Goal: Information Seeking & Learning: Learn about a topic

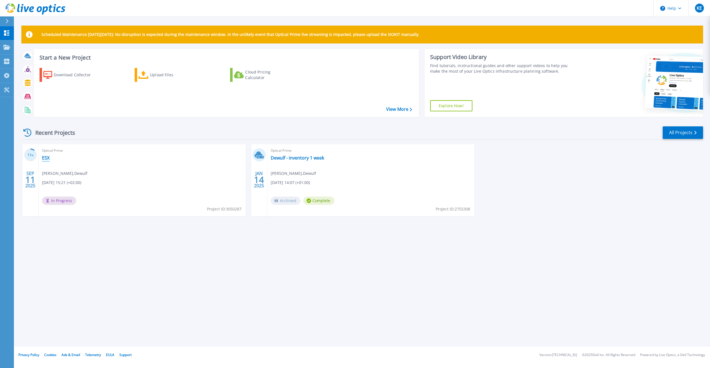
click at [46, 158] on link "ESX" at bounding box center [46, 158] width 8 height 6
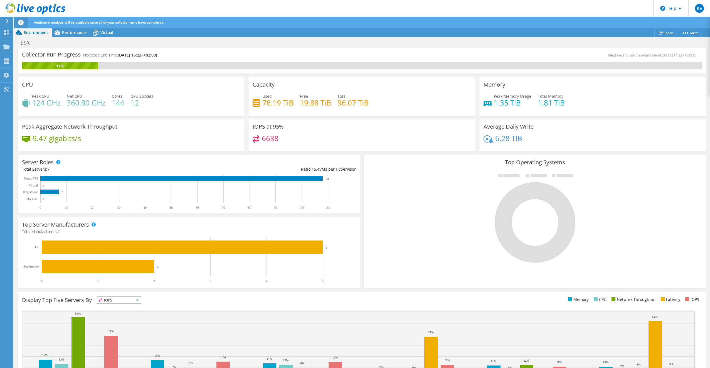
scroll to position [36, 0]
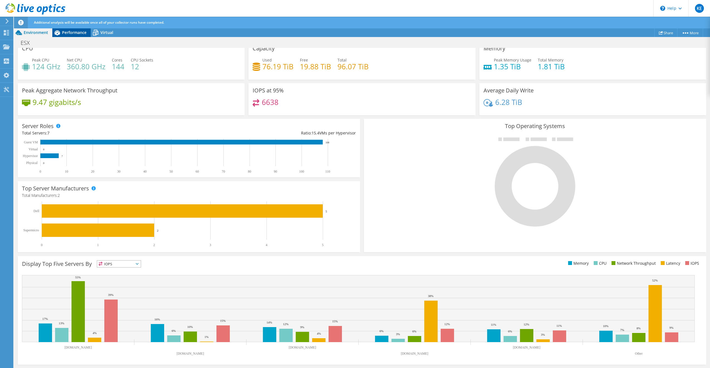
click at [69, 31] on span "Performance" at bounding box center [74, 32] width 24 height 5
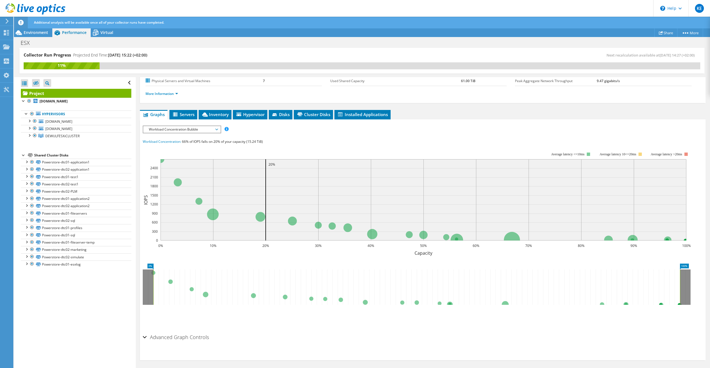
scroll to position [0, 0]
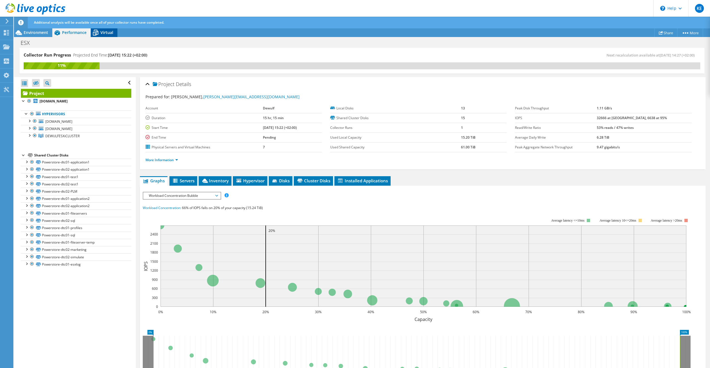
click at [101, 34] on span "Virtual" at bounding box center [106, 32] width 13 height 5
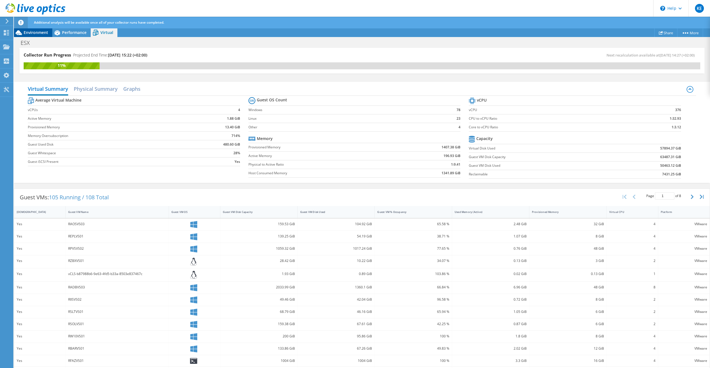
click at [44, 31] on span "Environment" at bounding box center [36, 32] width 24 height 5
